Goal: Information Seeking & Learning: Understand process/instructions

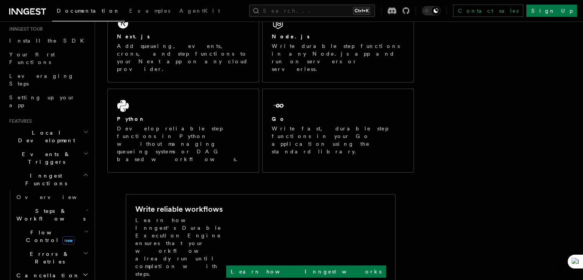
scroll to position [230, 0]
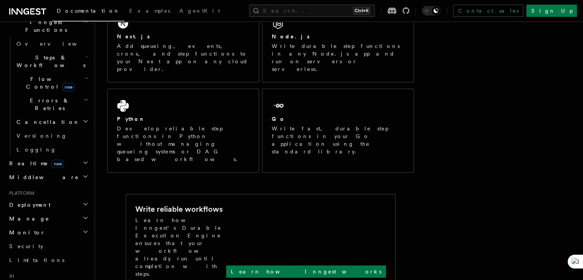
click at [33, 198] on h2 "Deployment" at bounding box center [48, 205] width 84 height 14
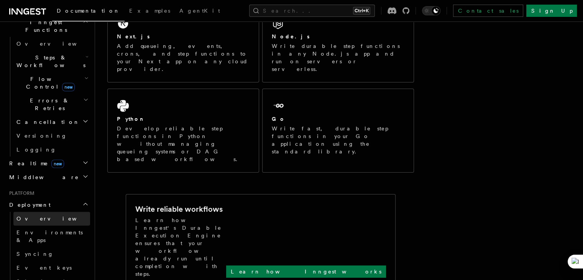
click at [37, 215] on span "Overview" at bounding box center [55, 218] width 79 height 6
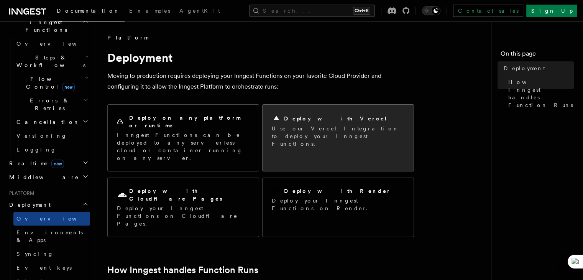
click at [322, 128] on p "Use our Vercel Integration to deploy your Inngest Functions." at bounding box center [338, 136] width 133 height 23
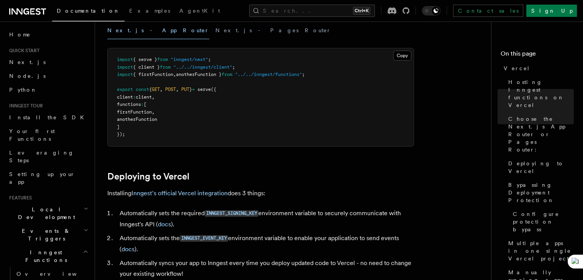
scroll to position [230, 0]
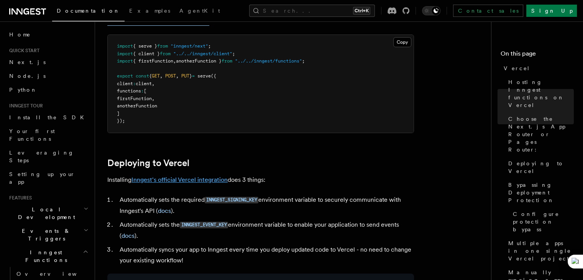
click at [197, 178] on link "Inngest's official Vercel integration" at bounding box center [179, 179] width 96 height 7
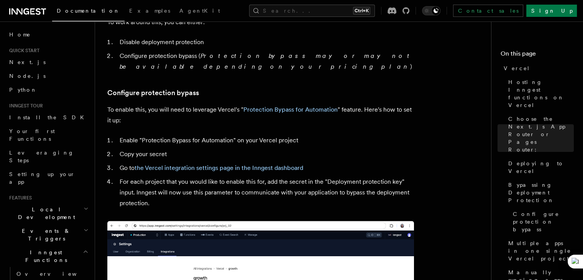
scroll to position [720, 0]
